Goal: Task Accomplishment & Management: Manage account settings

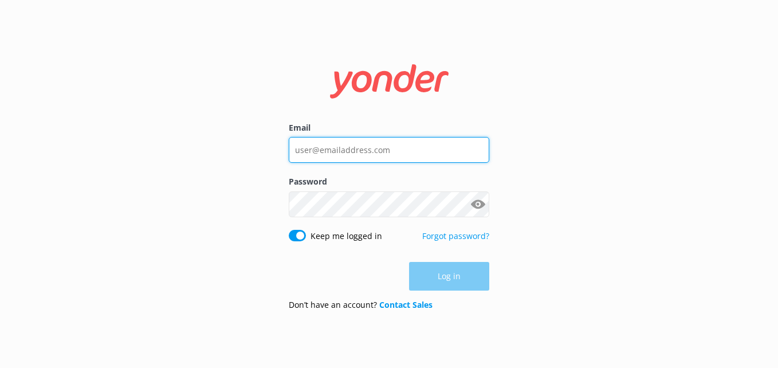
type input "ac@hollywoodbustoursla.com"
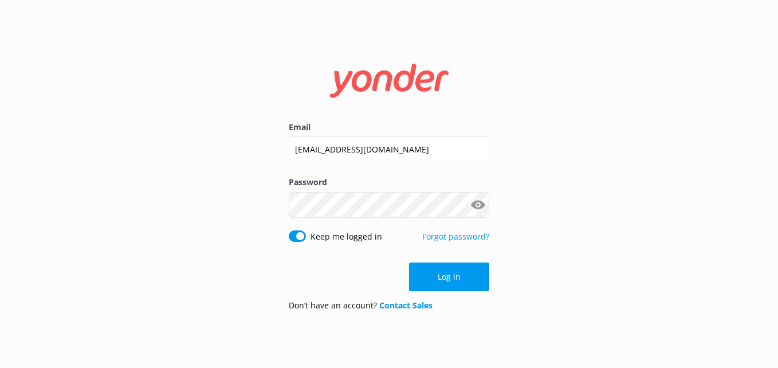
click at [624, 220] on div "Email ac@hollywoodbustoursla.com Password Show password Keep me logged in Forgo…" at bounding box center [389, 184] width 778 height 368
click at [441, 286] on button "Log in" at bounding box center [449, 276] width 80 height 29
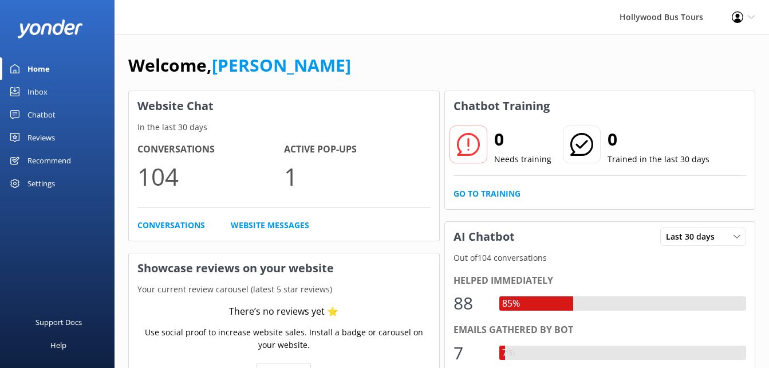
click at [24, 88] on link "Inbox" at bounding box center [57, 91] width 115 height 23
